Goal: Communication & Community: Participate in discussion

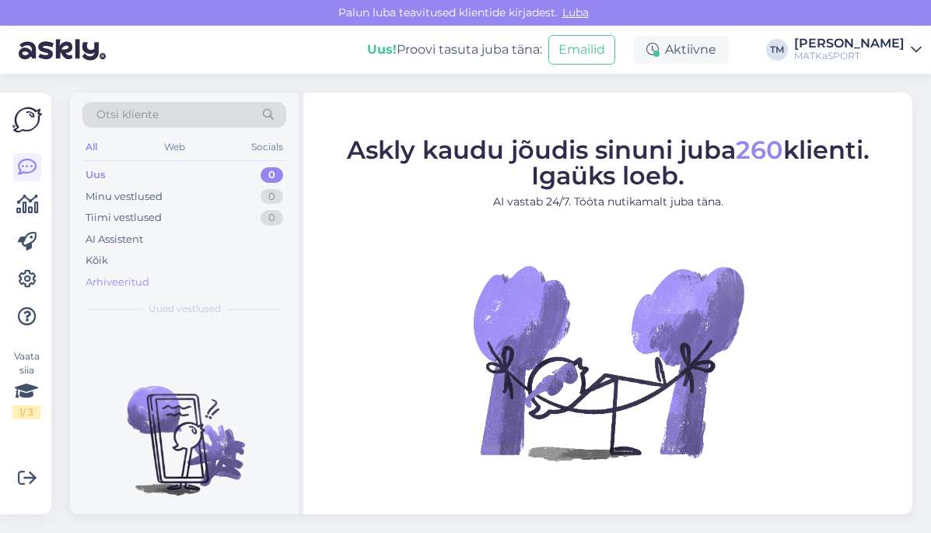
click at [99, 285] on div "Arhiveeritud" at bounding box center [118, 283] width 64 height 16
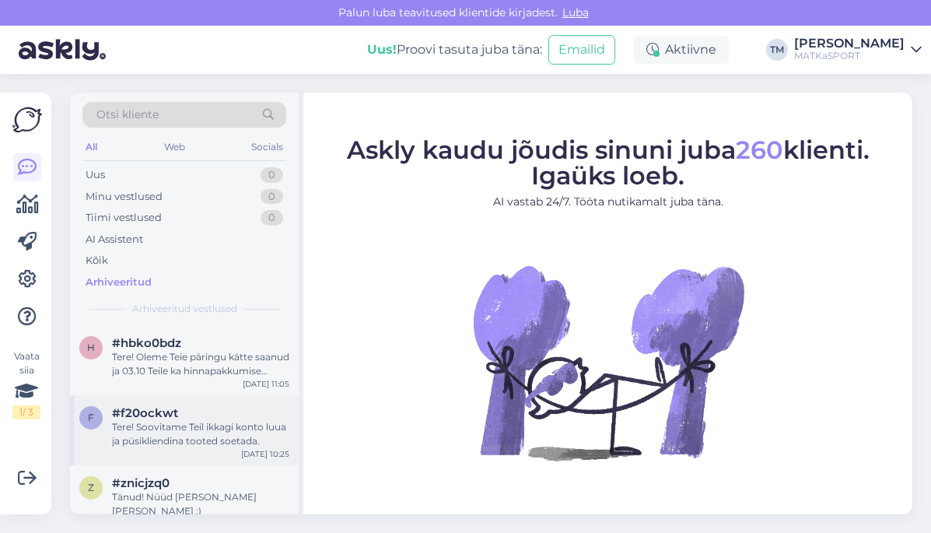
click at [160, 424] on div "Tere! Soovitame Teil ikkagi konto luua ja püsikliendina tooted soetada." at bounding box center [200, 434] width 177 height 28
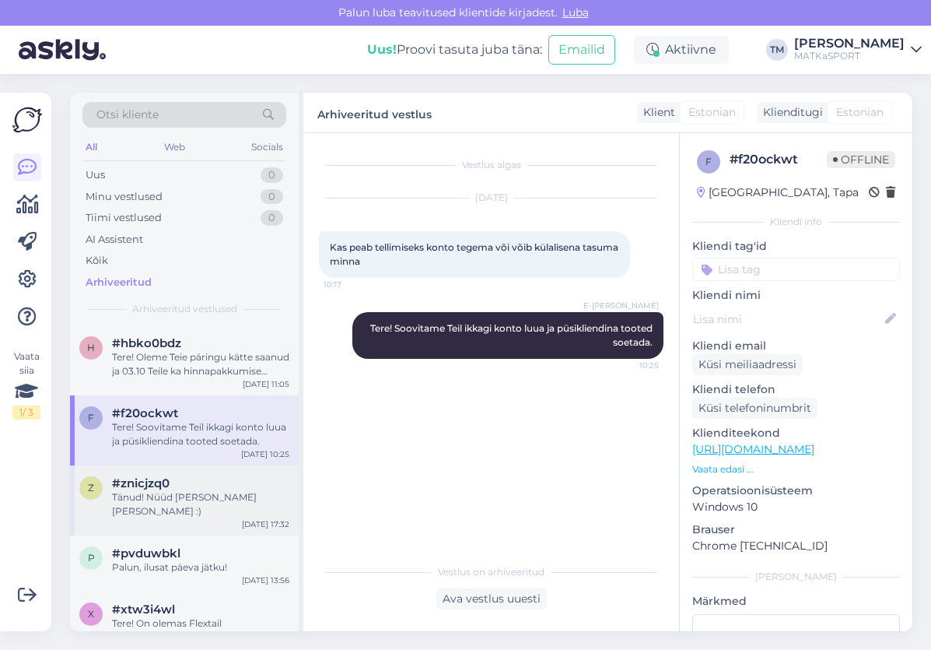
click at [181, 492] on div "Tänud! Nüüd [PERSON_NAME] [PERSON_NAME] :)" at bounding box center [200, 504] width 177 height 28
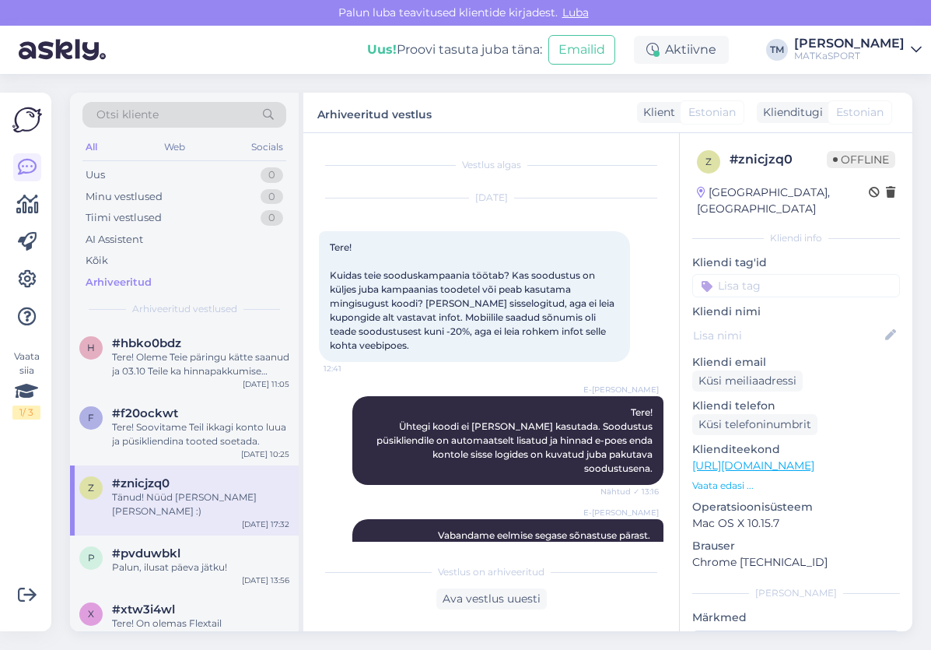
scroll to position [1275, 0]
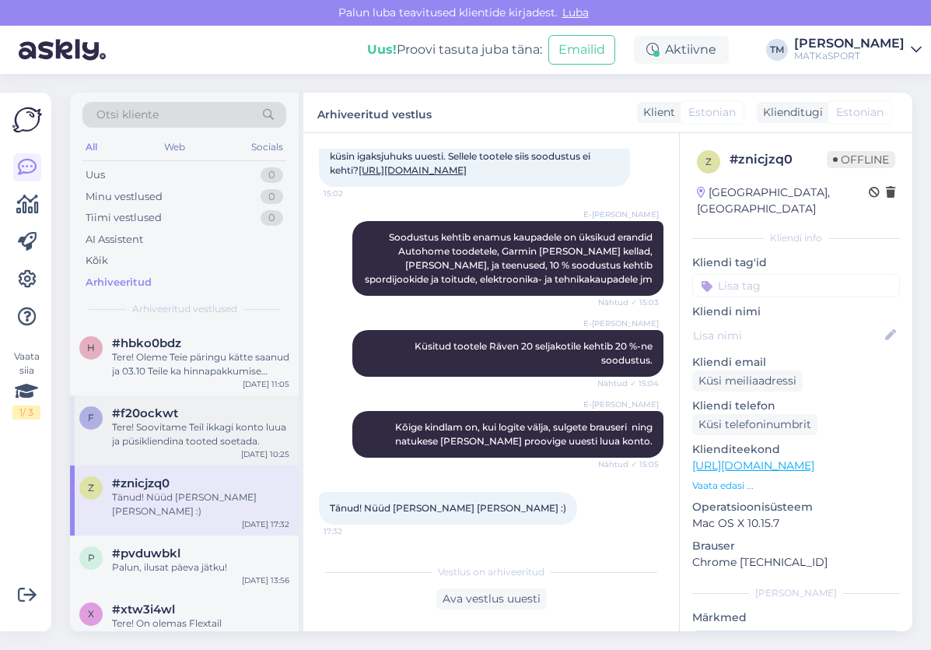
click at [155, 427] on div "Tere! Soovitame Teil ikkagi konto luua ja püsikliendina tooted soetada." at bounding box center [200, 434] width 177 height 28
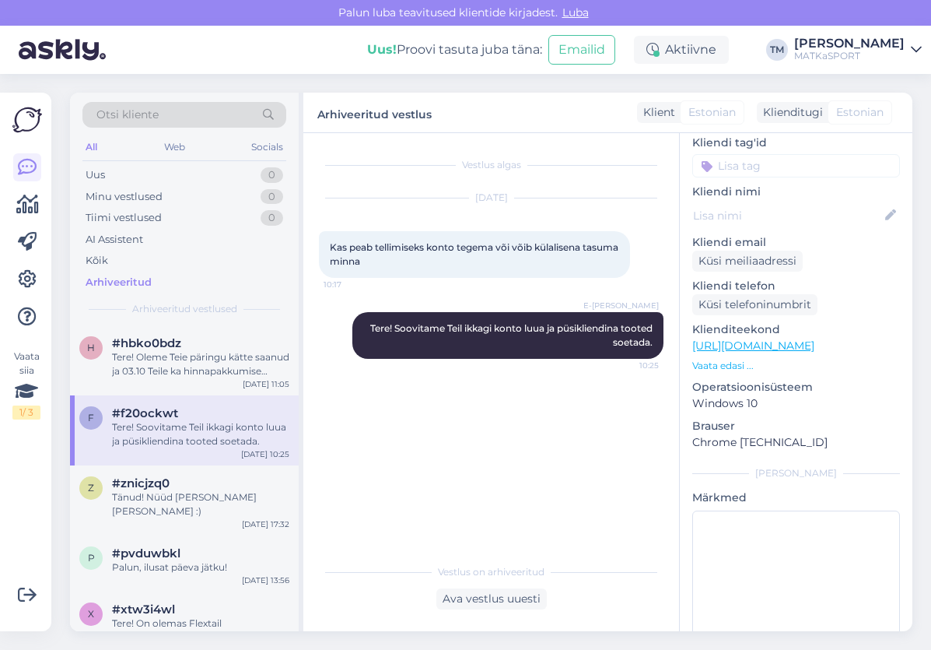
scroll to position [104, 0]
click at [150, 359] on div "Tere! Oleme Teie päringu kätte saanud ja 03.10 Teile ka hinnapakkumise edastanu…" at bounding box center [200, 364] width 177 height 28
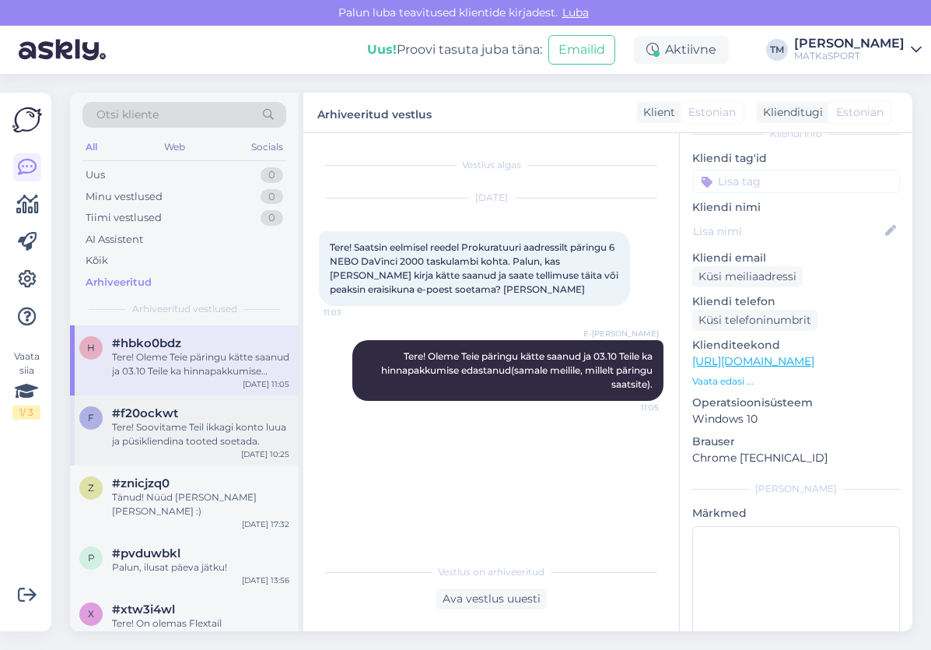
click at [201, 436] on div "Tere! Soovitame Teil ikkagi konto luua ja püsikliendina tooted soetada." at bounding box center [200, 434] width 177 height 28
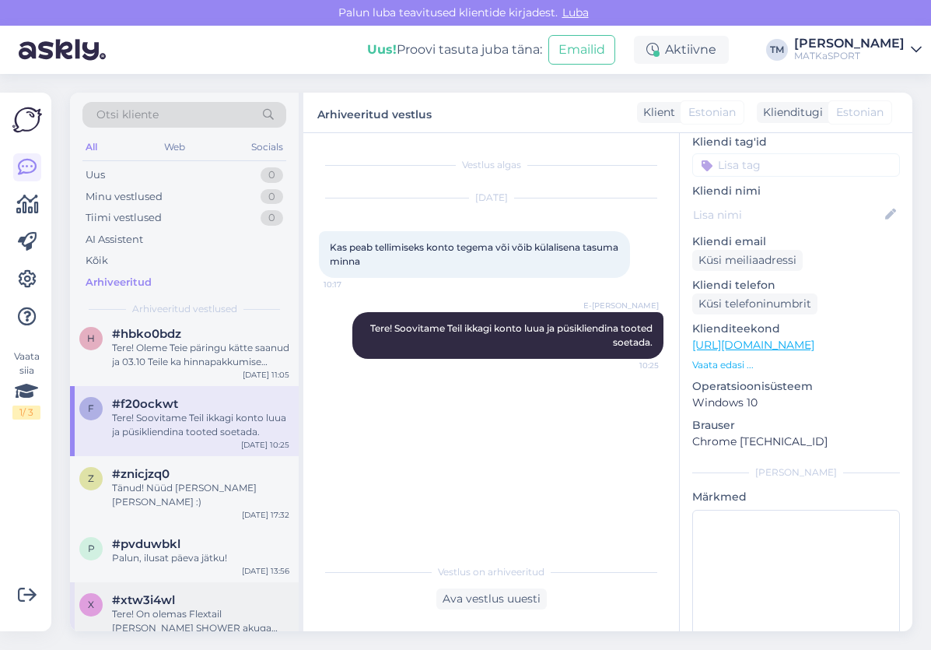
scroll to position [0, 0]
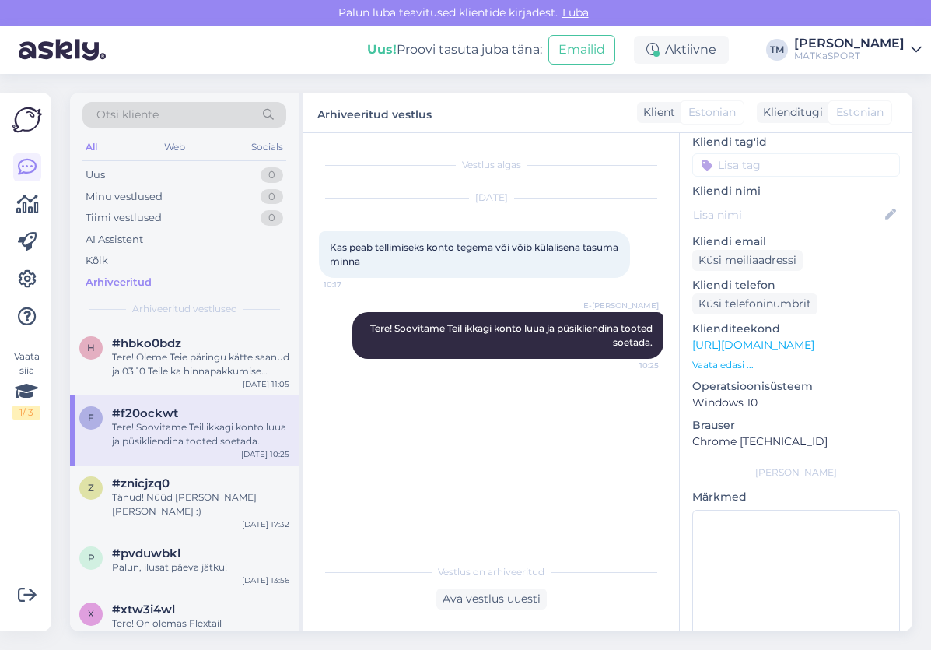
click at [666, 510] on div "Vestlus algas [DATE] Kas peab tellimiseks konto tegema või võib külalisena tasu…" at bounding box center [498, 345] width 359 height 393
click at [68, 55] on img at bounding box center [62, 50] width 87 height 48
